Goal: Check status: Check status

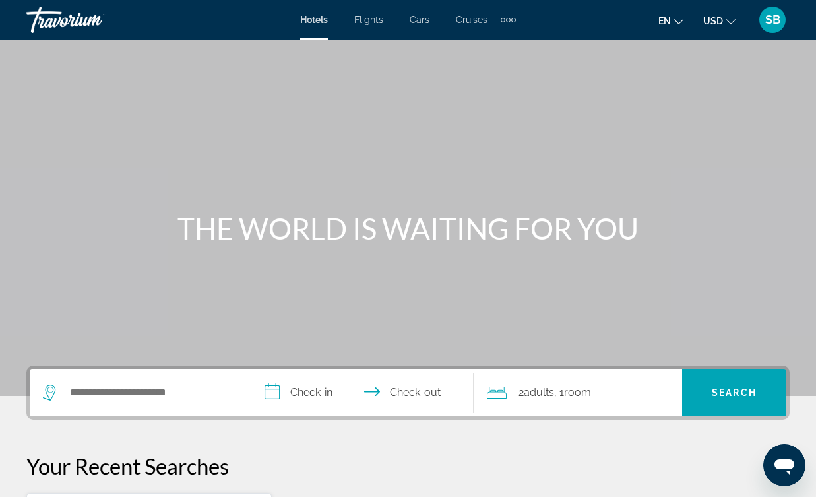
click at [775, 22] on span "SB" at bounding box center [772, 19] width 15 height 13
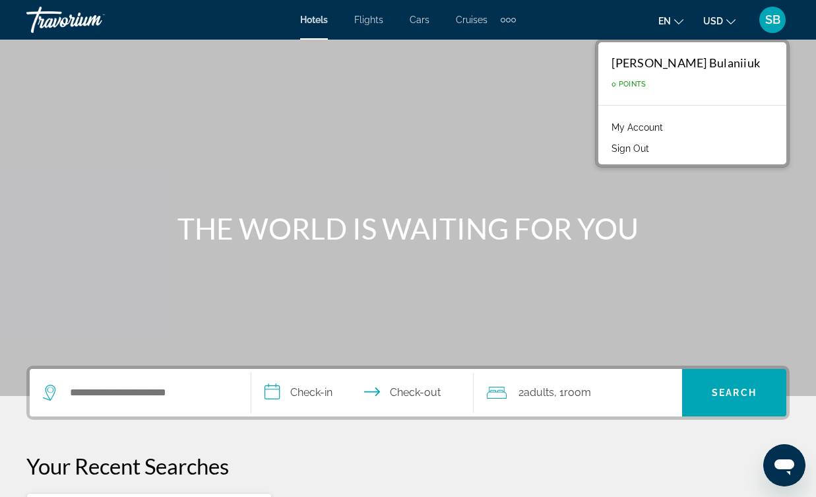
click at [514, 196] on div "Main content" at bounding box center [408, 198] width 816 height 396
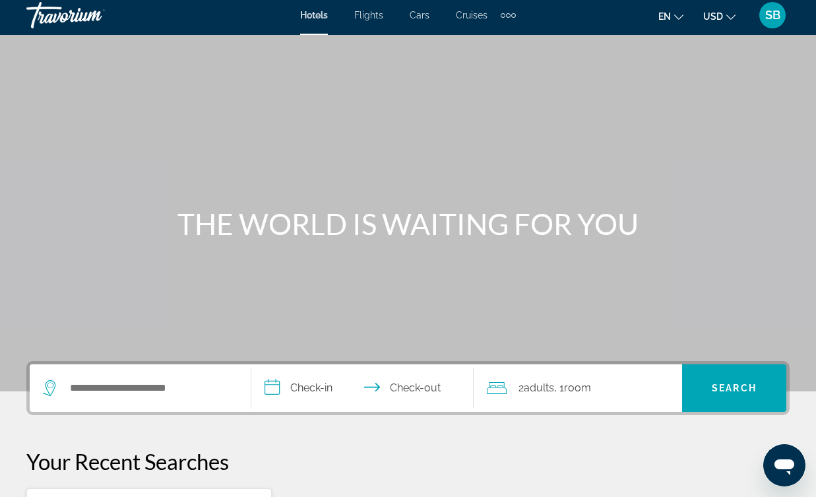
scroll to position [6, 0]
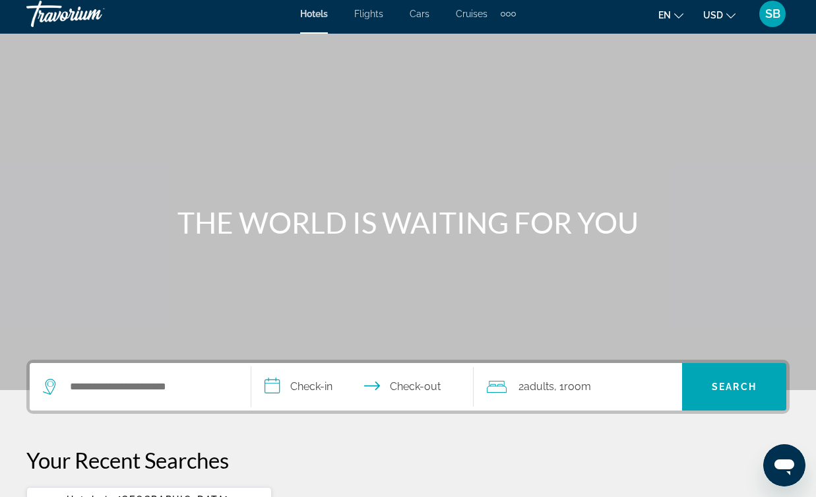
click at [512, 12] on div "Extra navigation items" at bounding box center [513, 14] width 5 height 5
click at [545, 121] on div "Main content" at bounding box center [408, 192] width 816 height 396
click at [510, 16] on div "Extra navigation items" at bounding box center [508, 14] width 15 height 20
click at [498, 42] on span "Activities" at bounding box center [486, 38] width 38 height 11
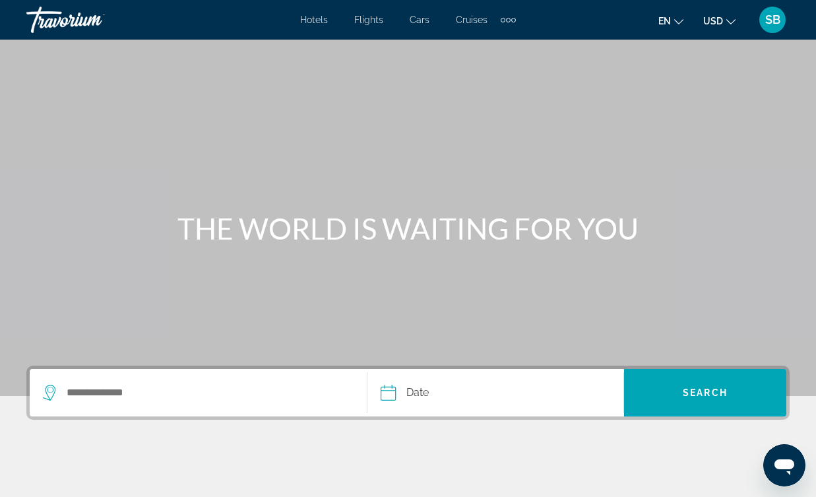
click at [772, 22] on span "SB" at bounding box center [772, 19] width 15 height 13
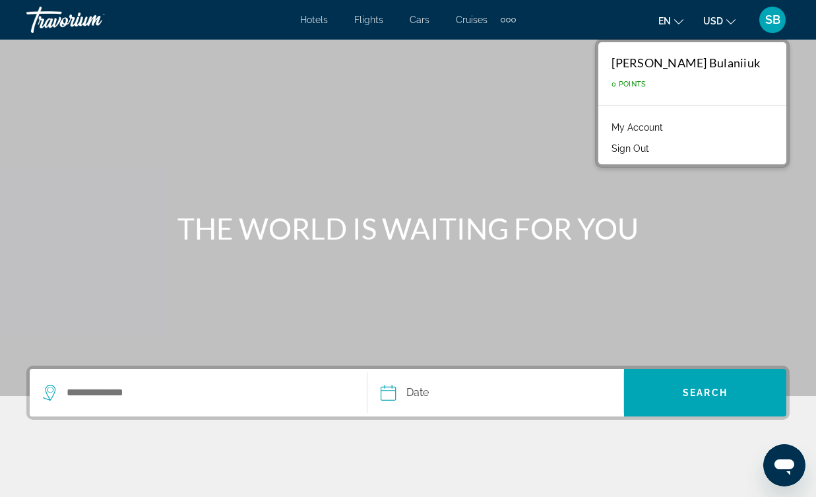
click at [669, 133] on link "My Account" at bounding box center [637, 127] width 65 height 17
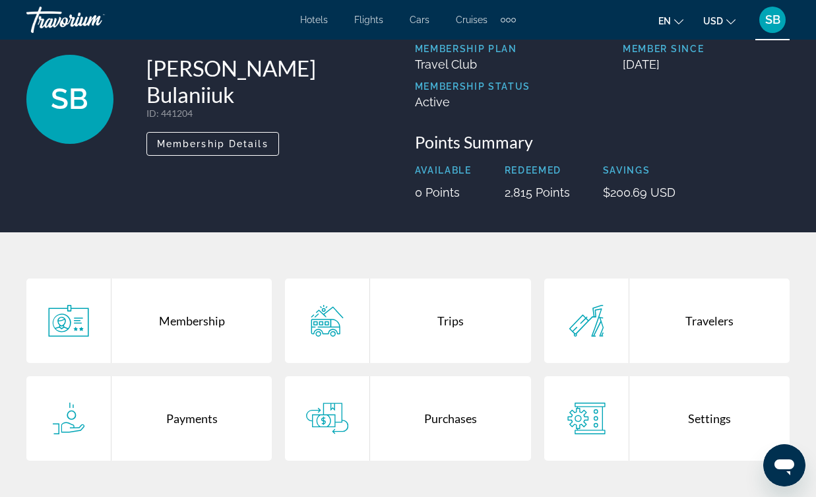
scroll to position [63, 0]
click at [447, 313] on div "Trips" at bounding box center [450, 320] width 160 height 84
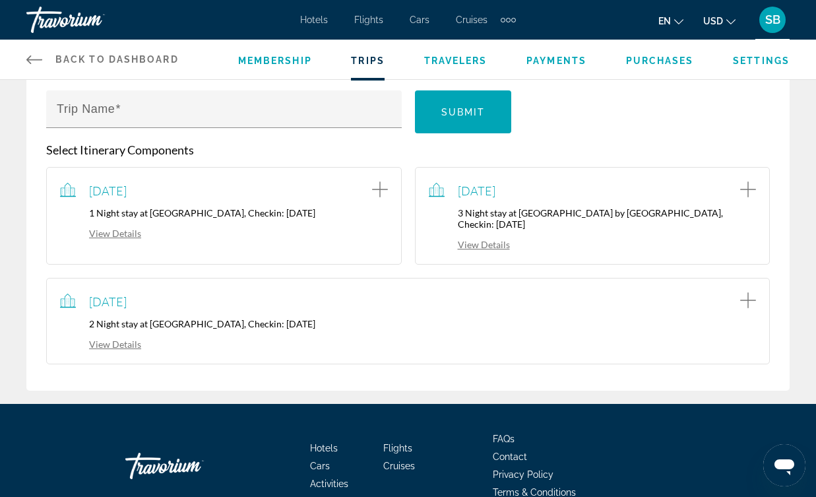
scroll to position [193, 0]
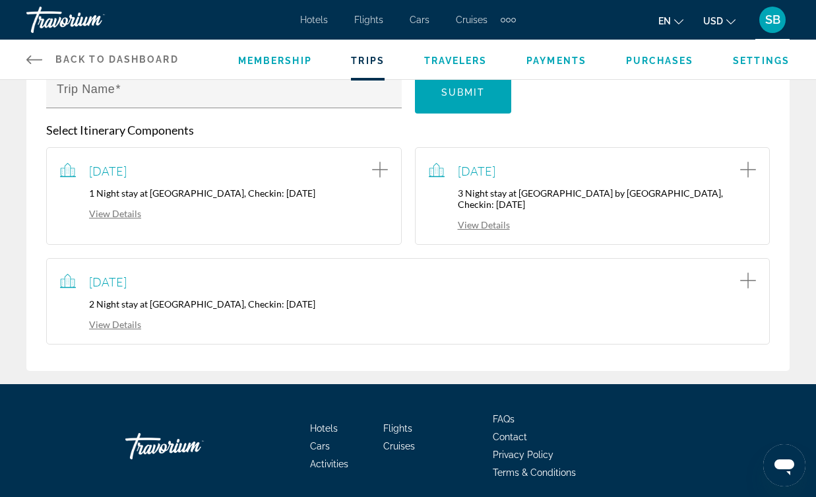
click at [121, 326] on link "View Details" at bounding box center [100, 324] width 81 height 11
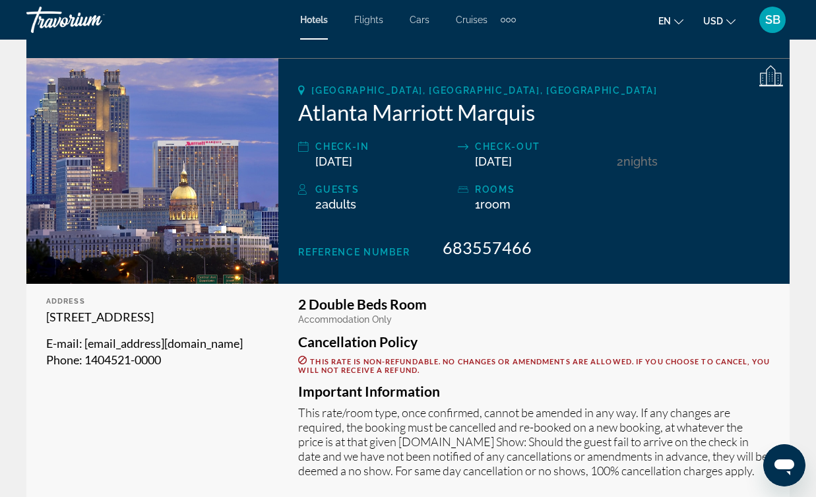
scroll to position [177, 0]
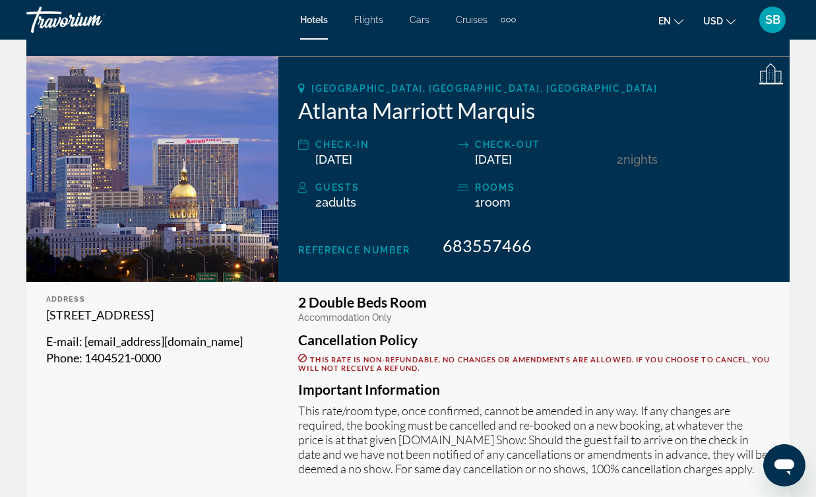
drag, startPoint x: 47, startPoint y: 313, endPoint x: 191, endPoint y: 338, distance: 146.7
click at [191, 323] on p "[STREET_ADDRESS]" at bounding box center [152, 315] width 212 height 16
copy p "[STREET_ADDRESS]"
